Goal: Information Seeking & Learning: Check status

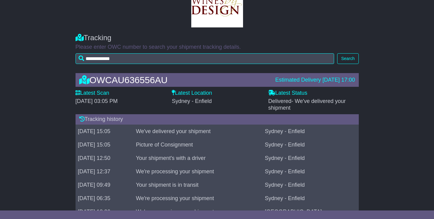
scroll to position [29, 0]
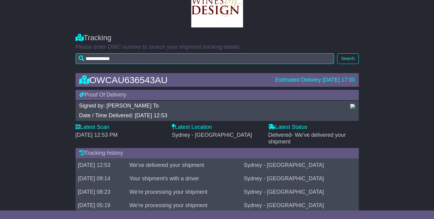
scroll to position [36, 0]
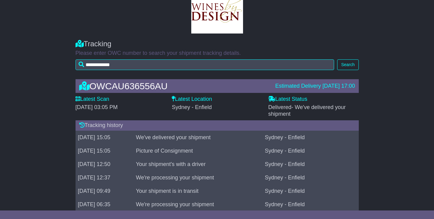
scroll to position [30, 0]
